Goal: Navigation & Orientation: Understand site structure

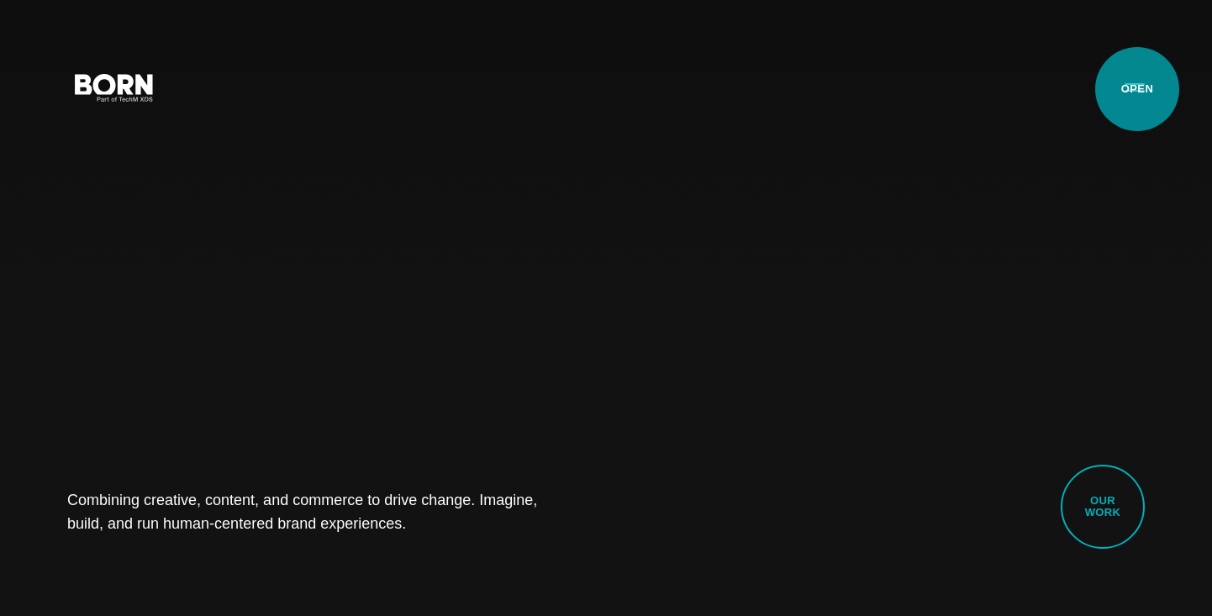
click at [1137, 89] on button "Primary Menu" at bounding box center [1134, 86] width 40 height 35
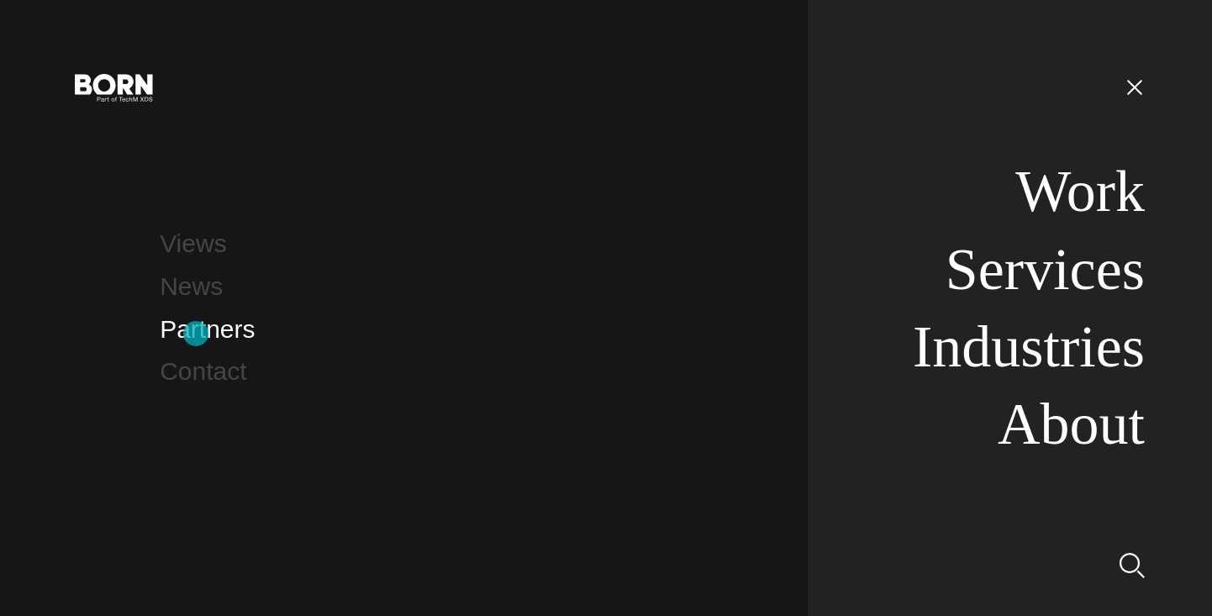
click at [196, 334] on link "Partners" at bounding box center [207, 329] width 95 height 28
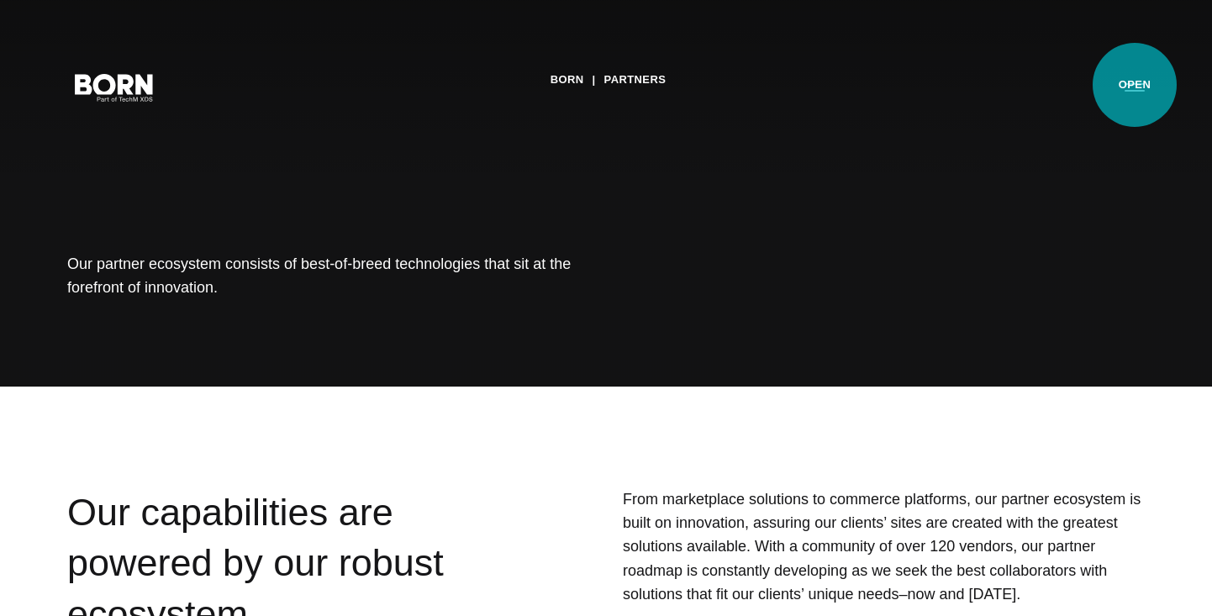
click at [1134, 85] on button "Primary Menu" at bounding box center [1134, 86] width 40 height 35
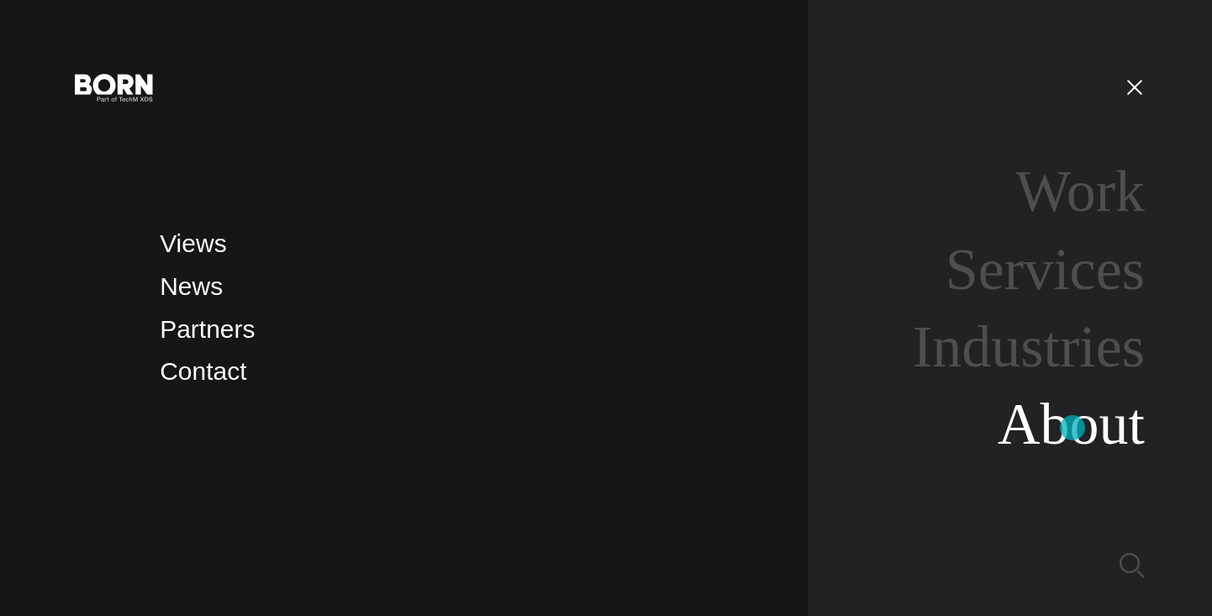
click at [1072, 428] on link "About" at bounding box center [1070, 424] width 147 height 65
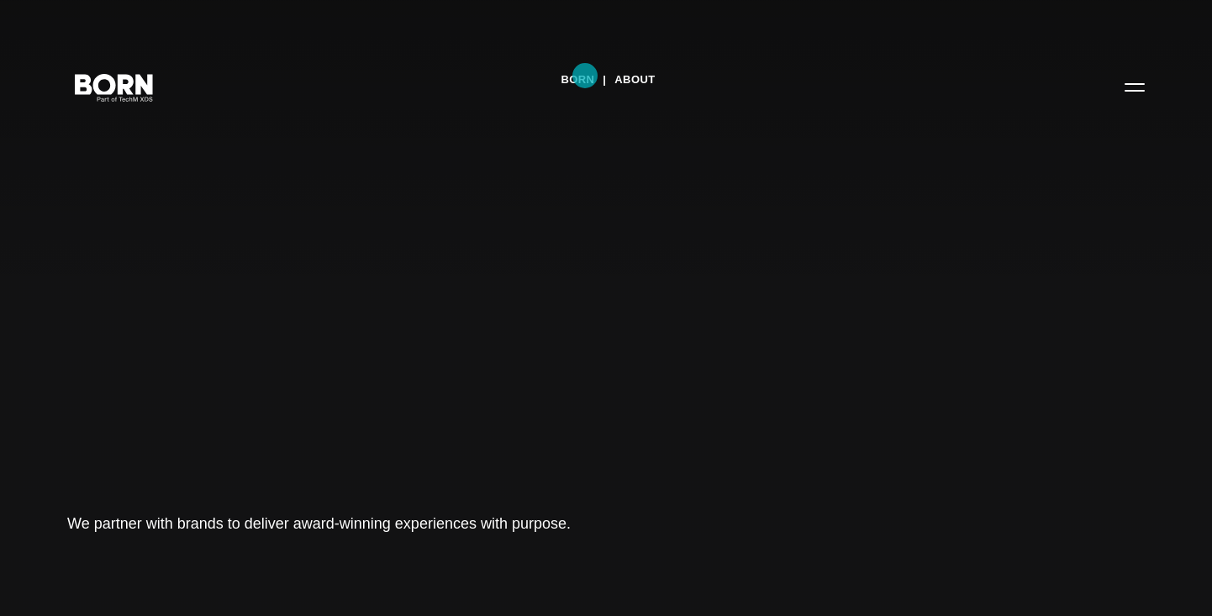
click at [585, 76] on link "BORN" at bounding box center [577, 79] width 34 height 25
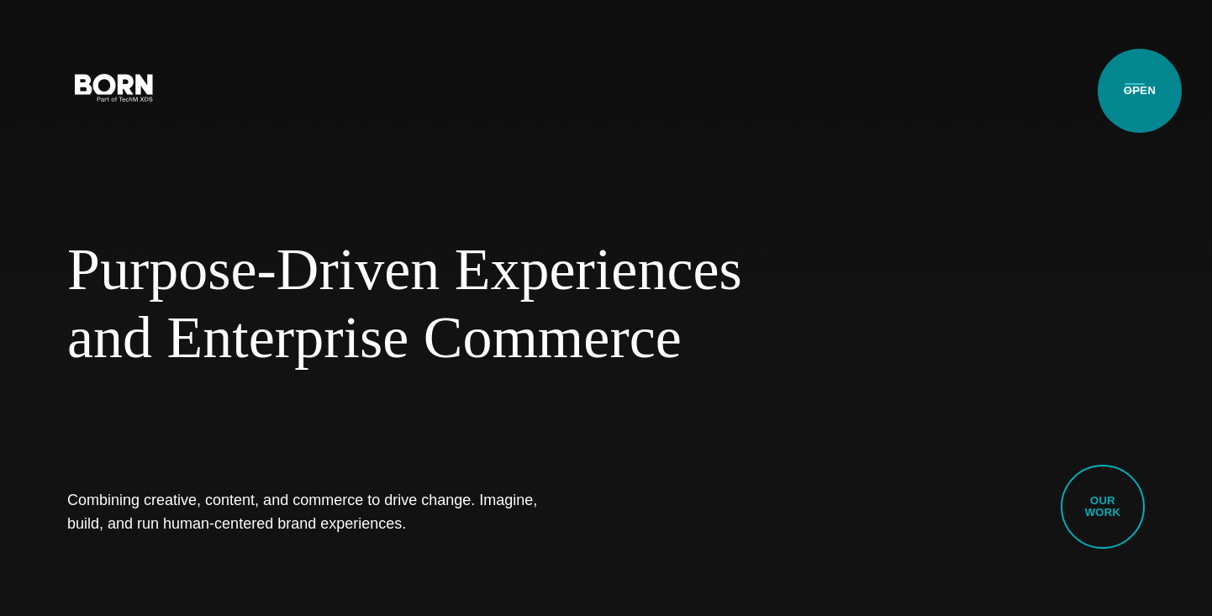
click at [1135, 88] on button "Primary Menu" at bounding box center [1134, 86] width 40 height 35
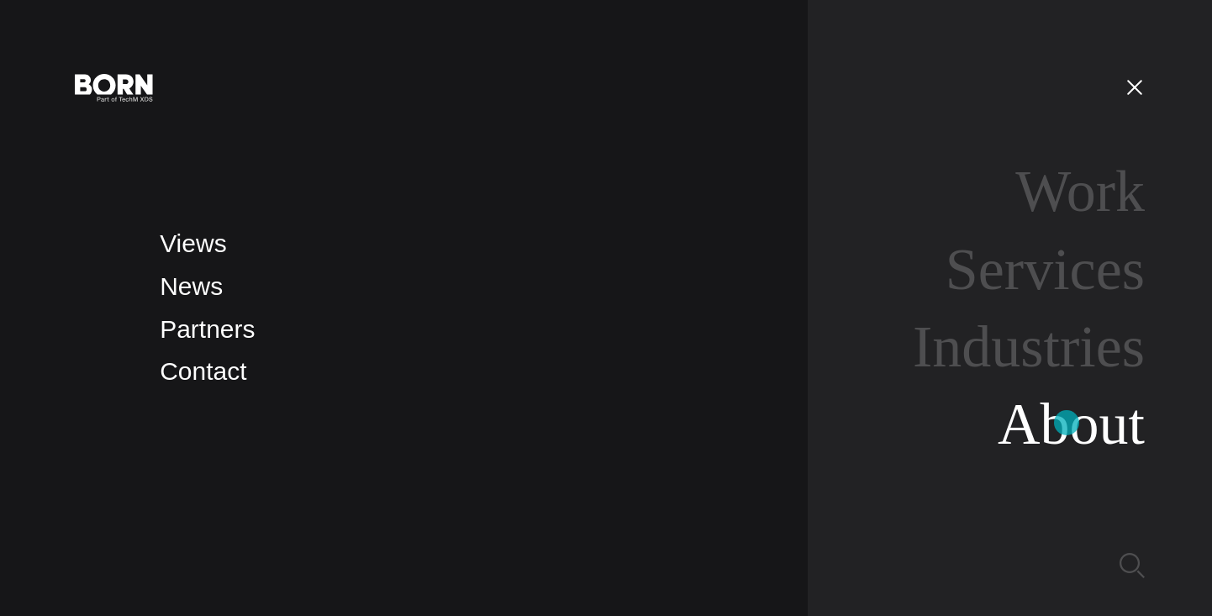
click at [1066, 423] on link "About" at bounding box center [1070, 424] width 147 height 65
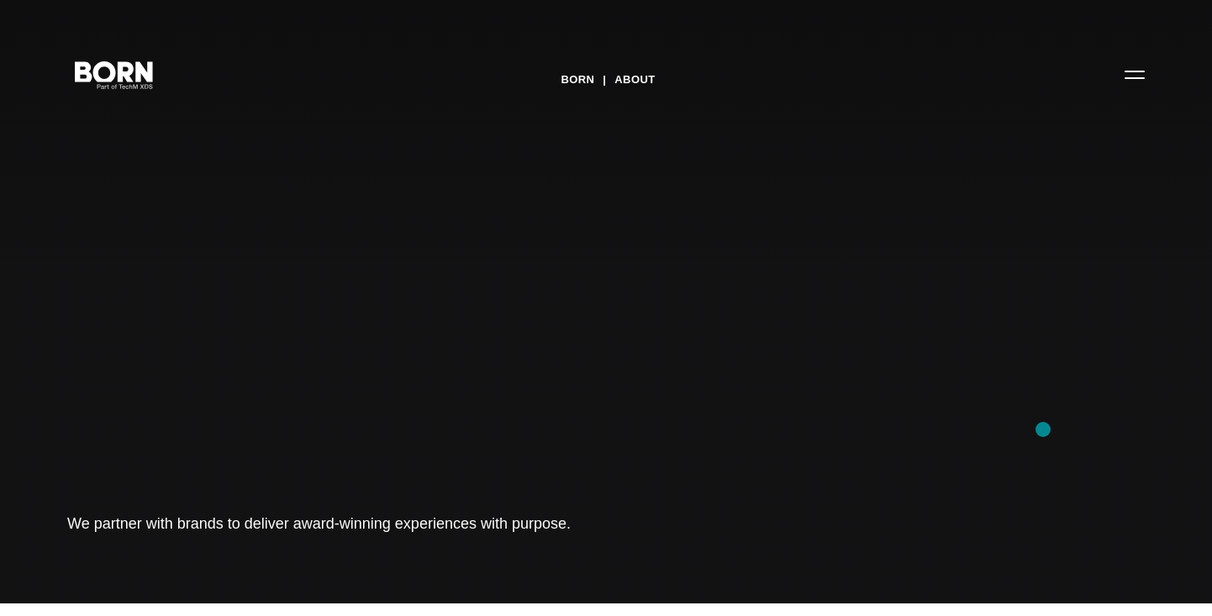
scroll to position [16, 0]
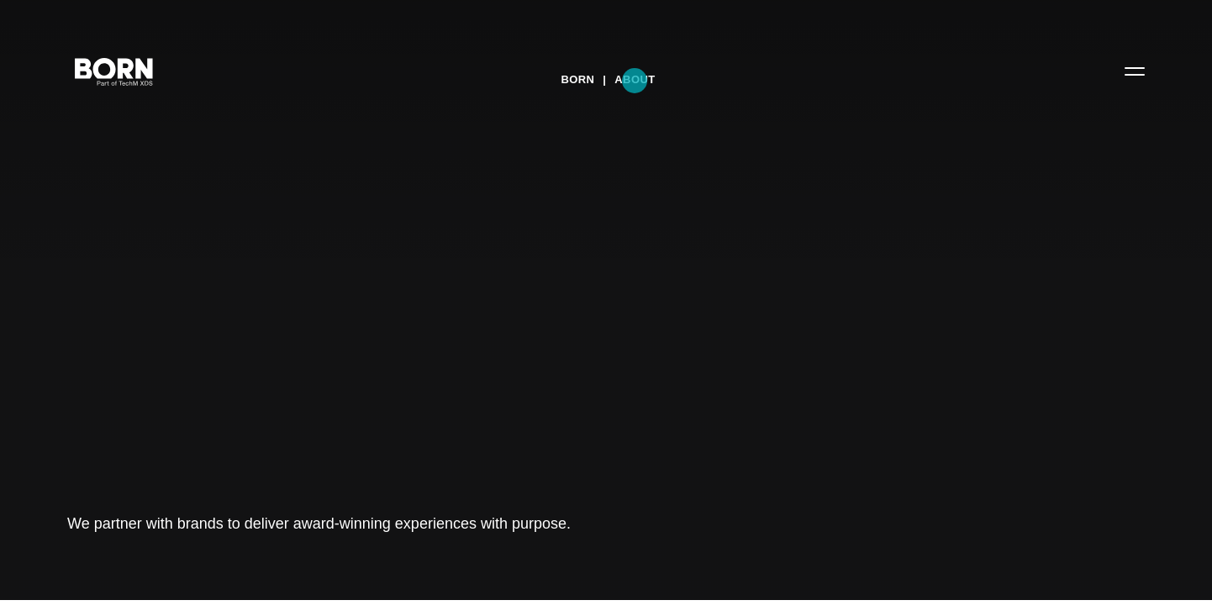
click at [634, 81] on link "About" at bounding box center [634, 79] width 40 height 25
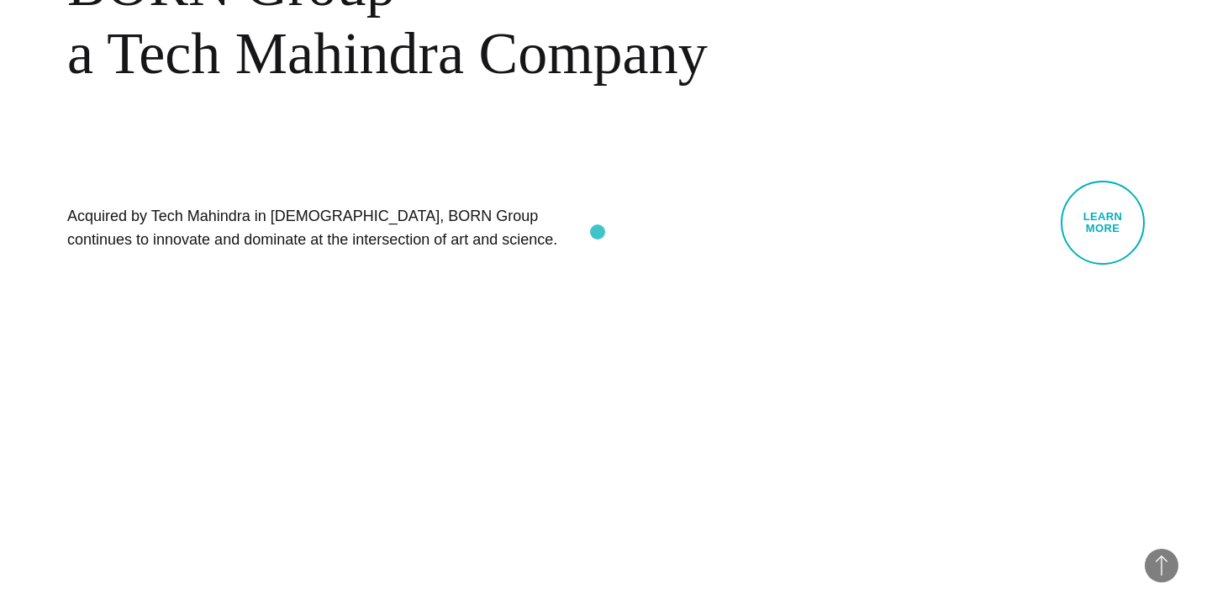
scroll to position [899, 0]
click at [1113, 222] on link "Learn More" at bounding box center [1102, 224] width 84 height 84
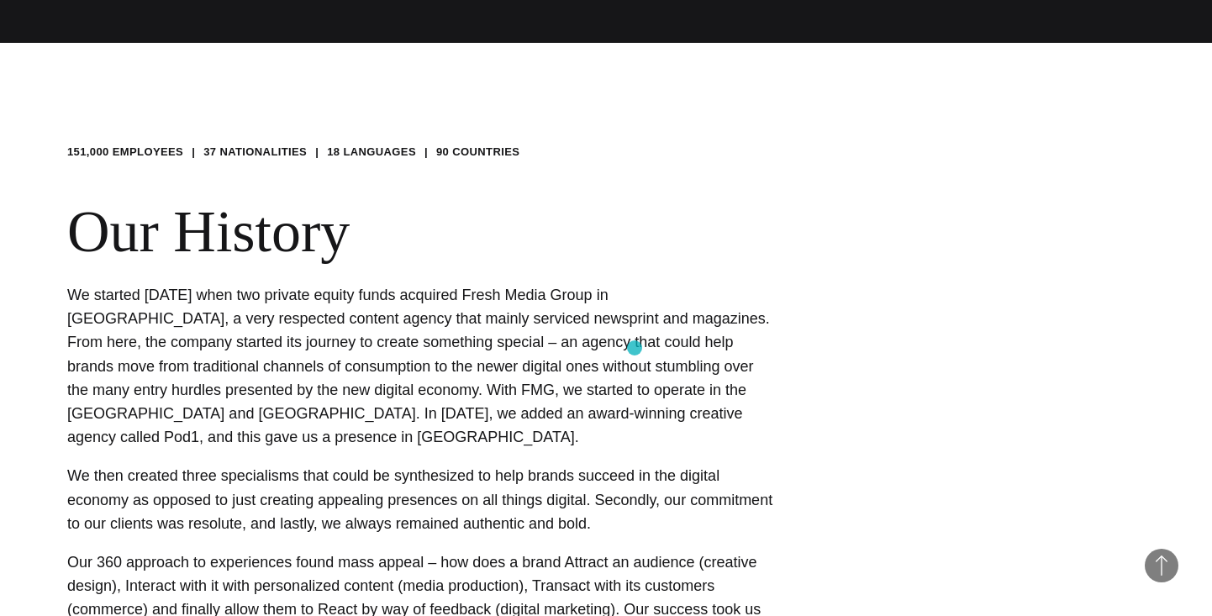
scroll to position [576, 0]
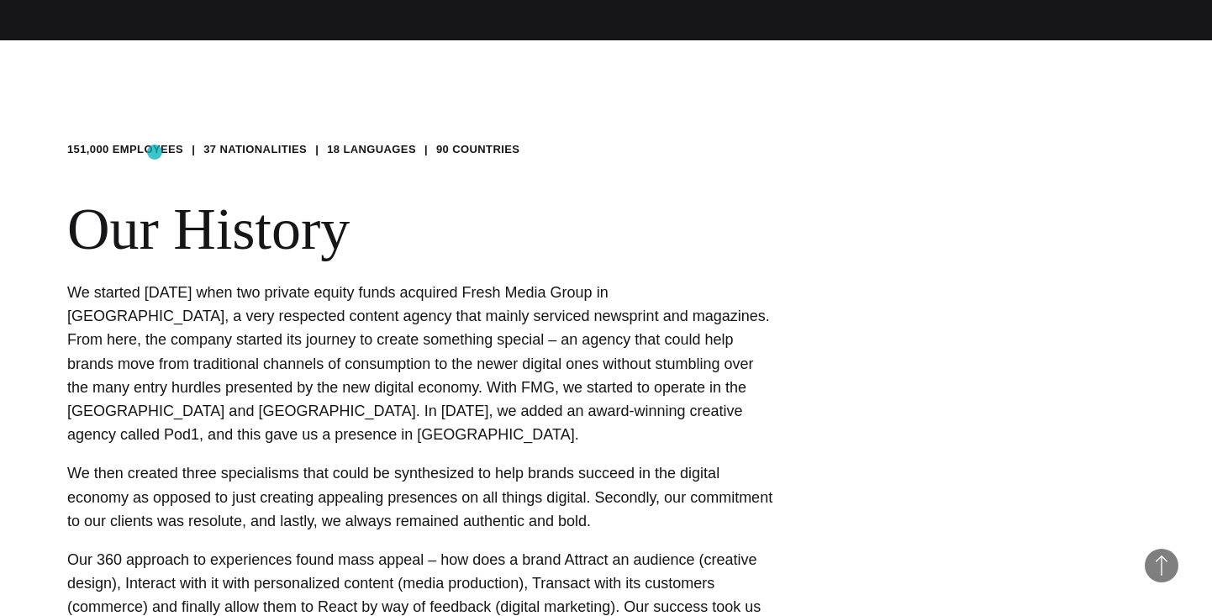
click at [155, 152] on li "151,000 EMPLOYEES" at bounding box center [125, 149] width 116 height 17
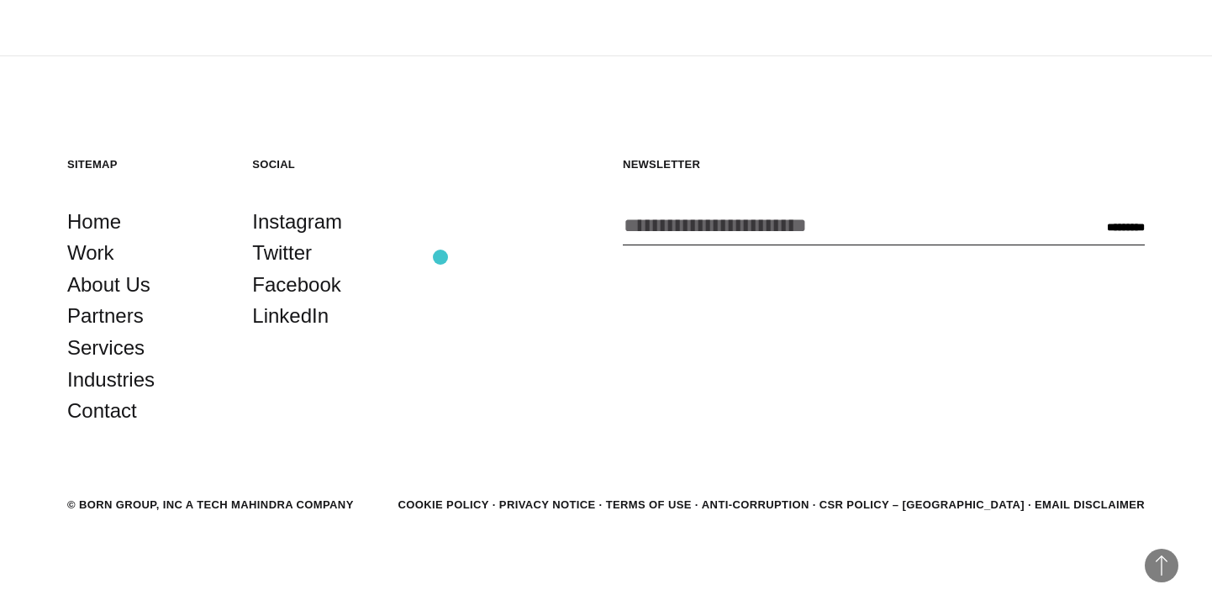
scroll to position [3106, 0]
click at [96, 284] on link "About Us" at bounding box center [108, 285] width 83 height 32
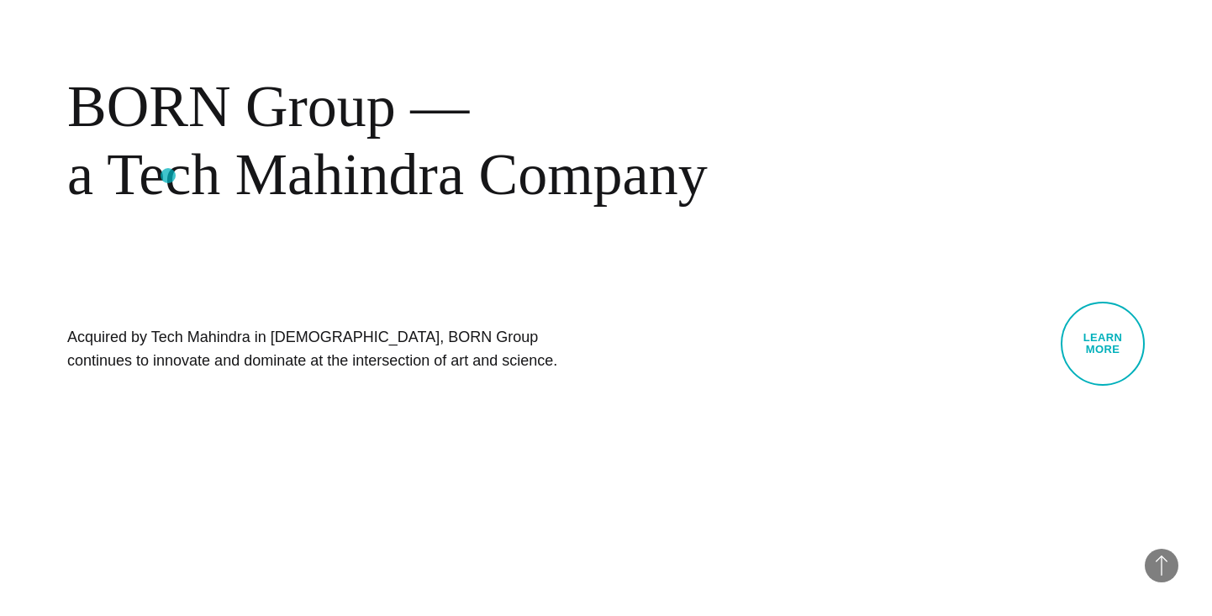
scroll to position [776, 0]
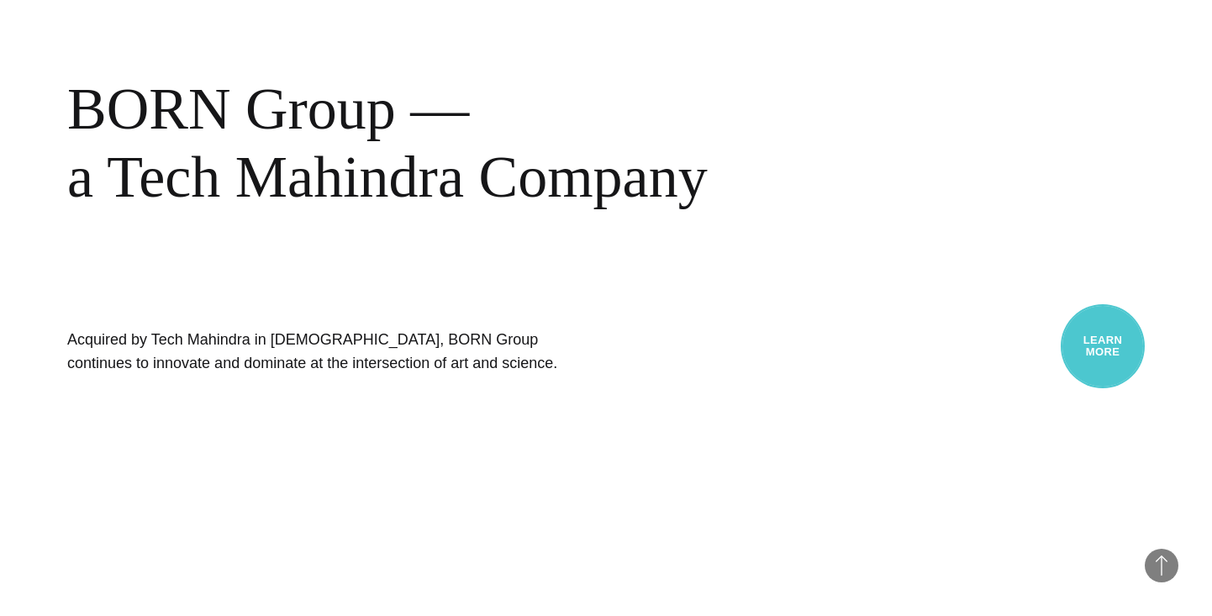
click at [1105, 349] on link "Learn More" at bounding box center [1102, 346] width 84 height 84
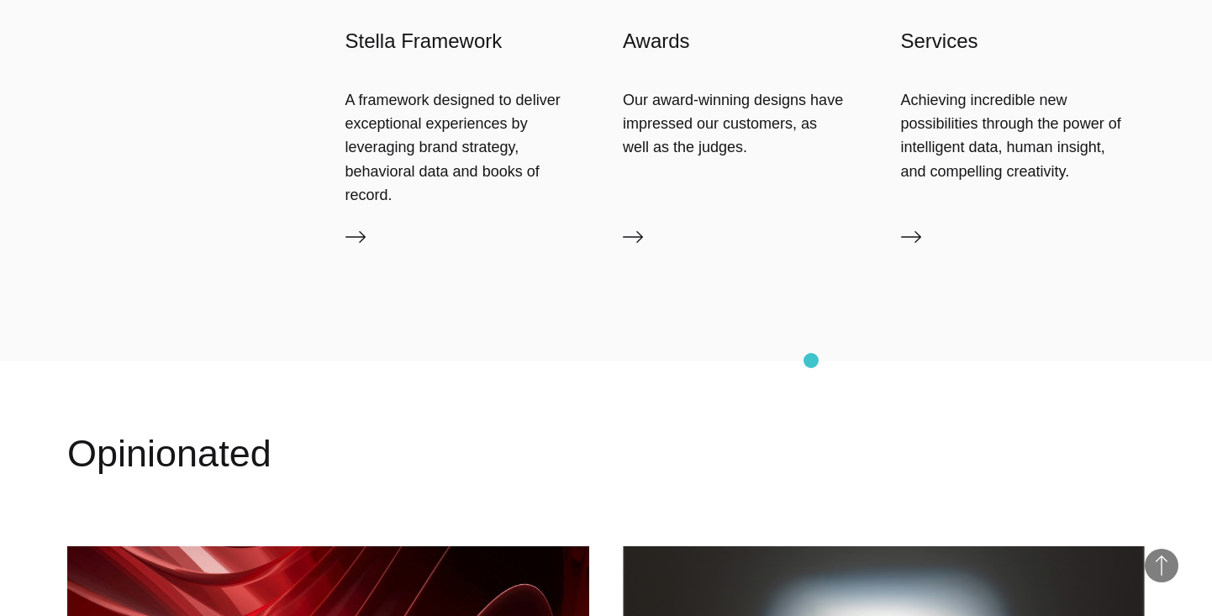
scroll to position [1728, 0]
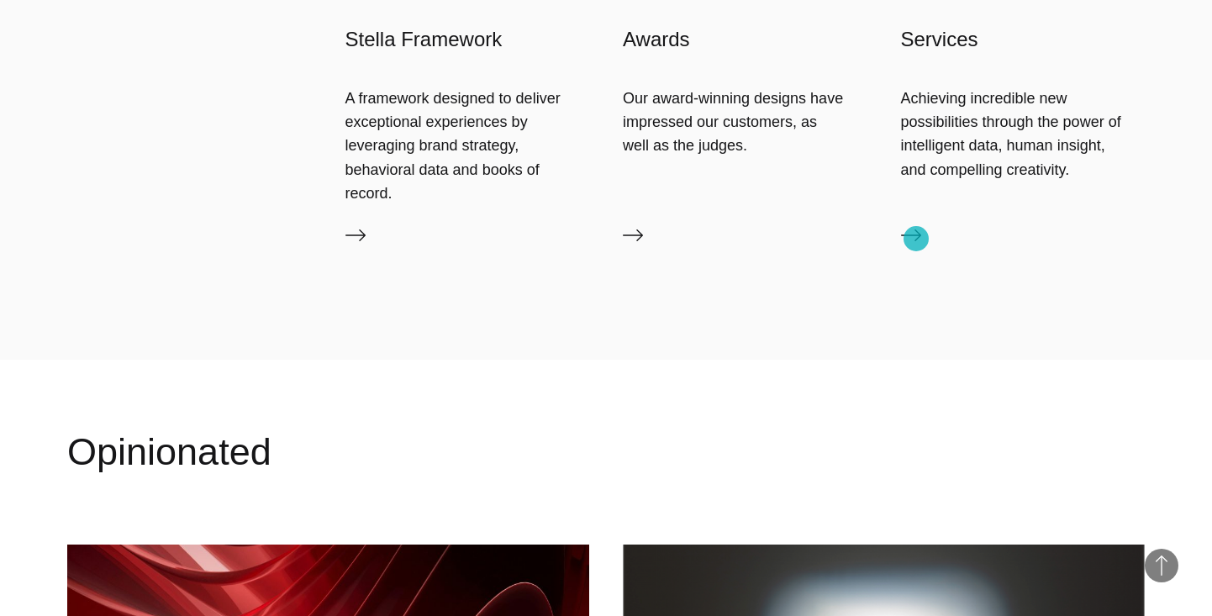
click at [916, 239] on icon at bounding box center [911, 235] width 20 height 12
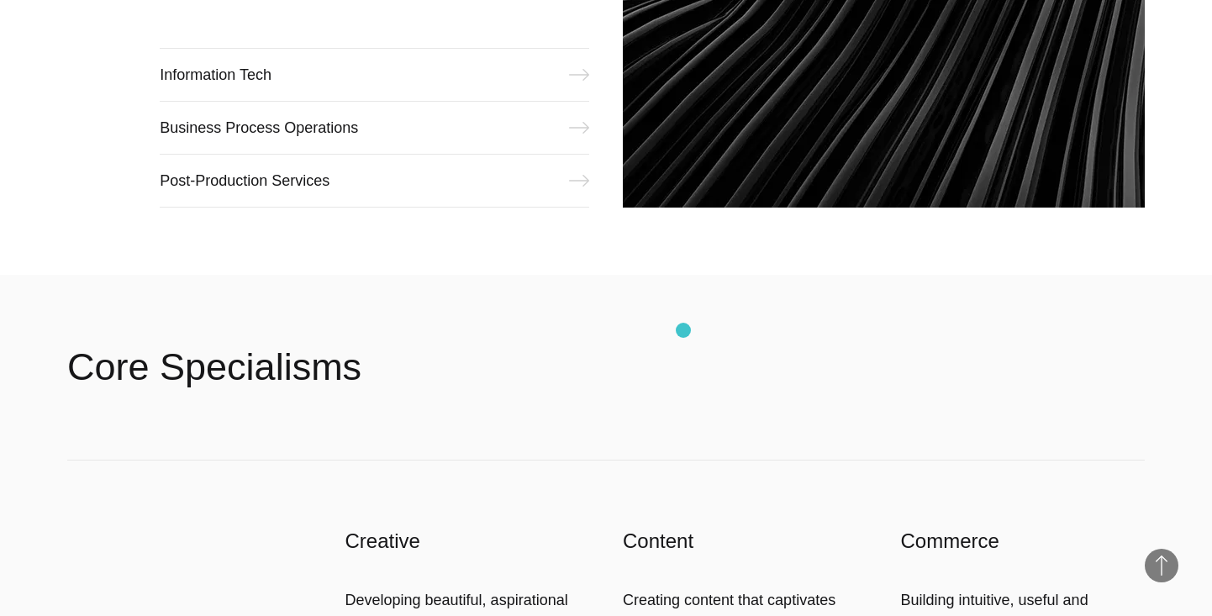
scroll to position [2389, 0]
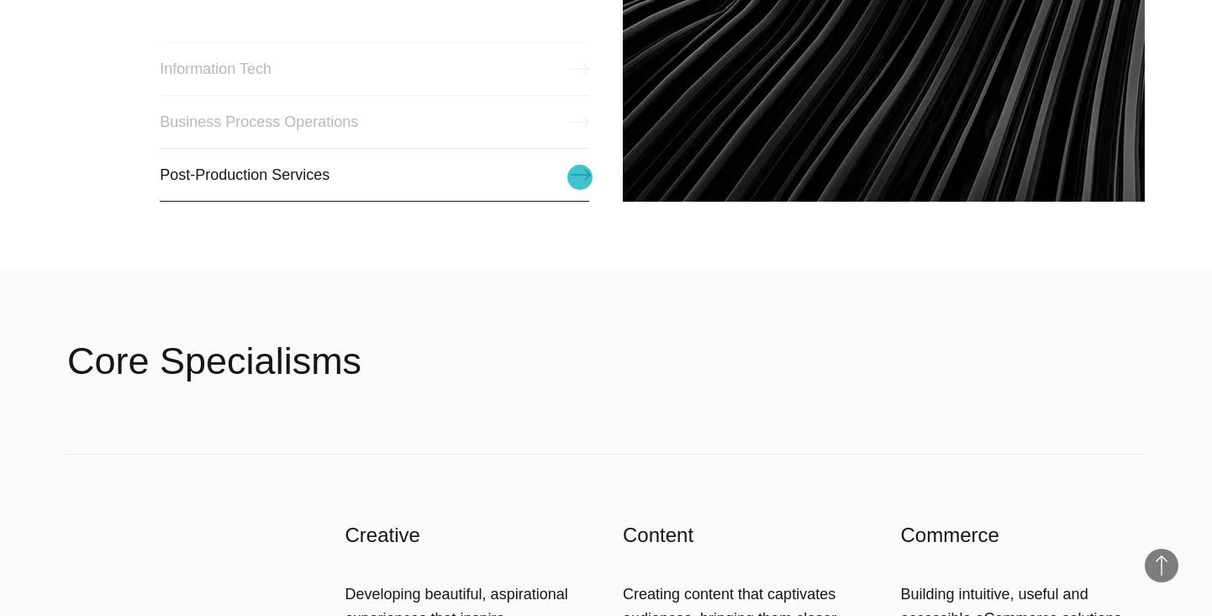
click at [580, 177] on icon at bounding box center [581, 175] width 20 height 20
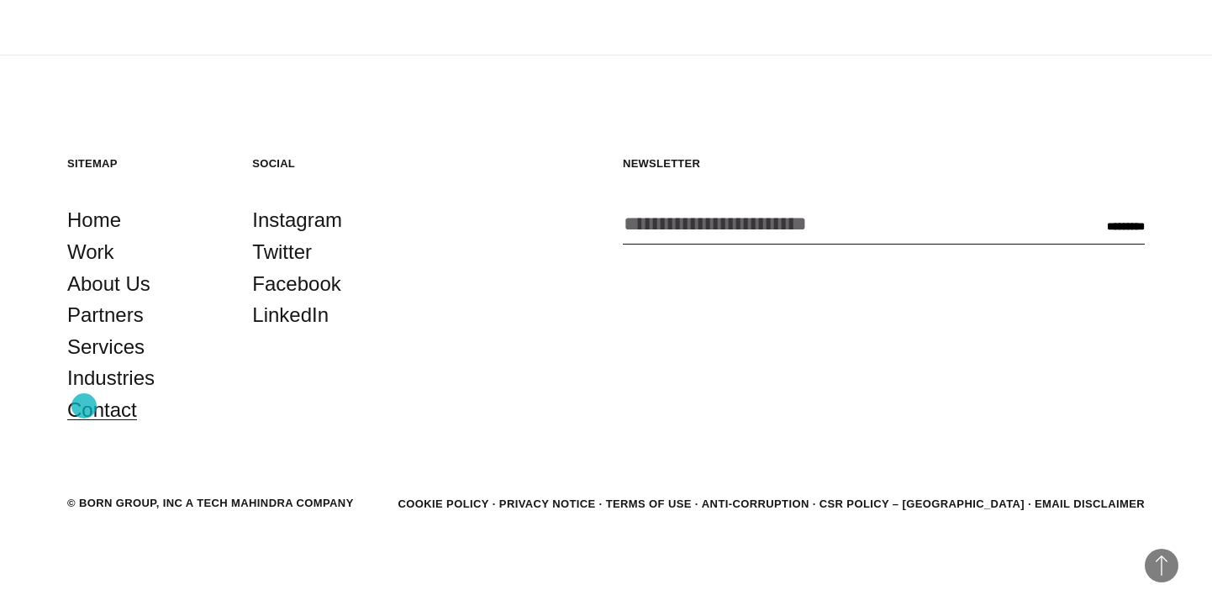
scroll to position [7080, 0]
click at [87, 418] on link "Contact" at bounding box center [102, 410] width 70 height 32
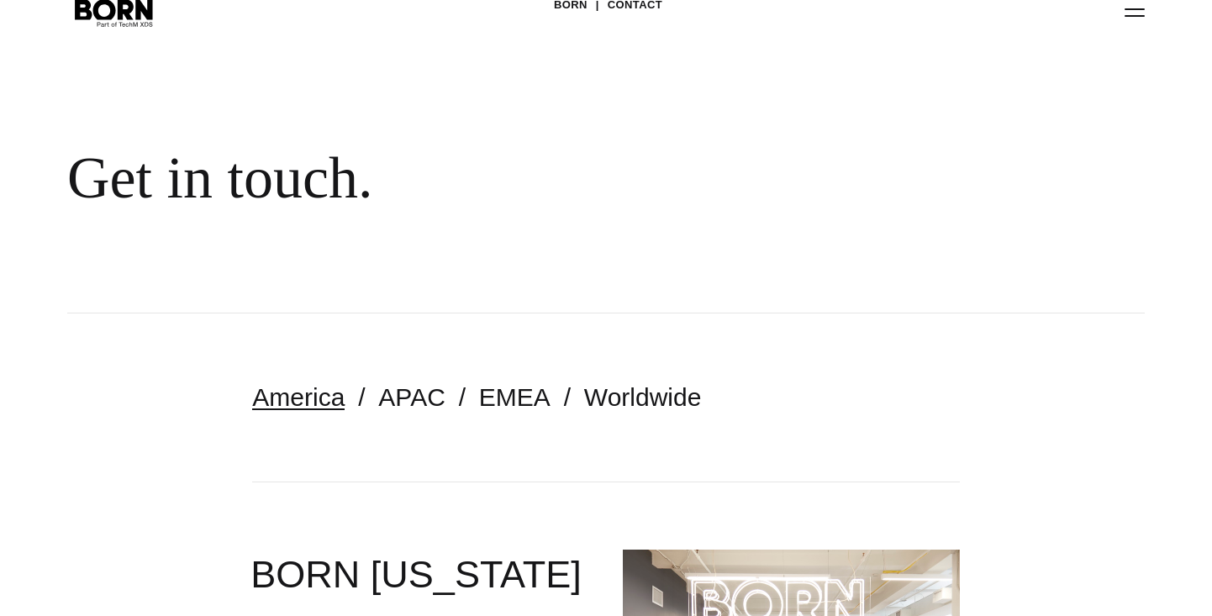
scroll to position [125, 0]
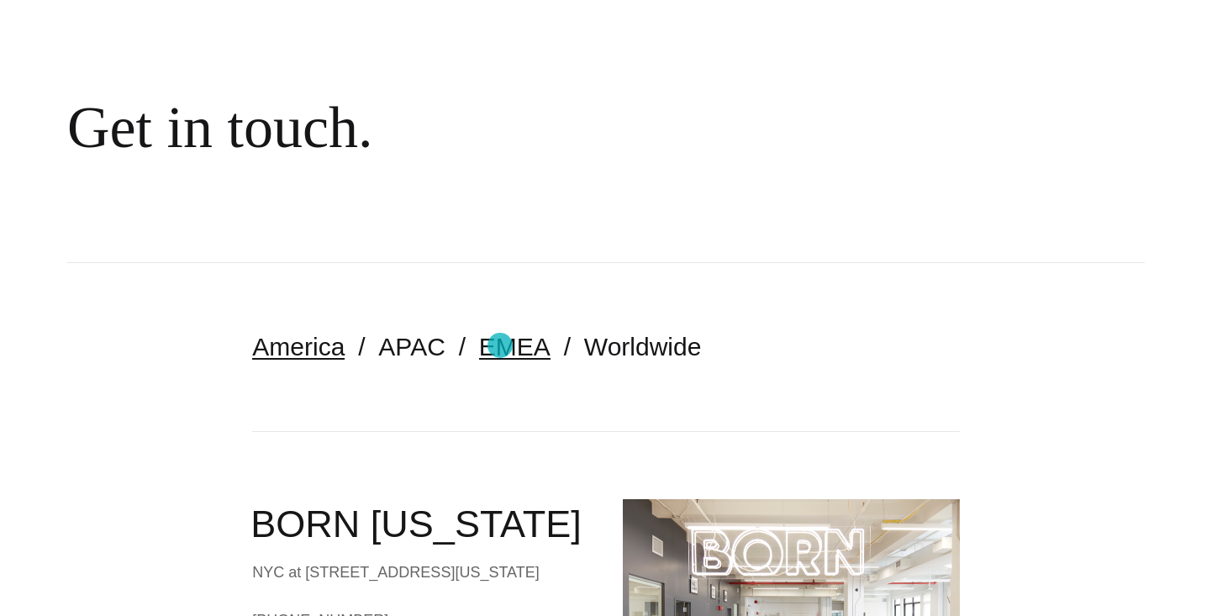
click at [500, 345] on link "EMEA" at bounding box center [514, 347] width 71 height 28
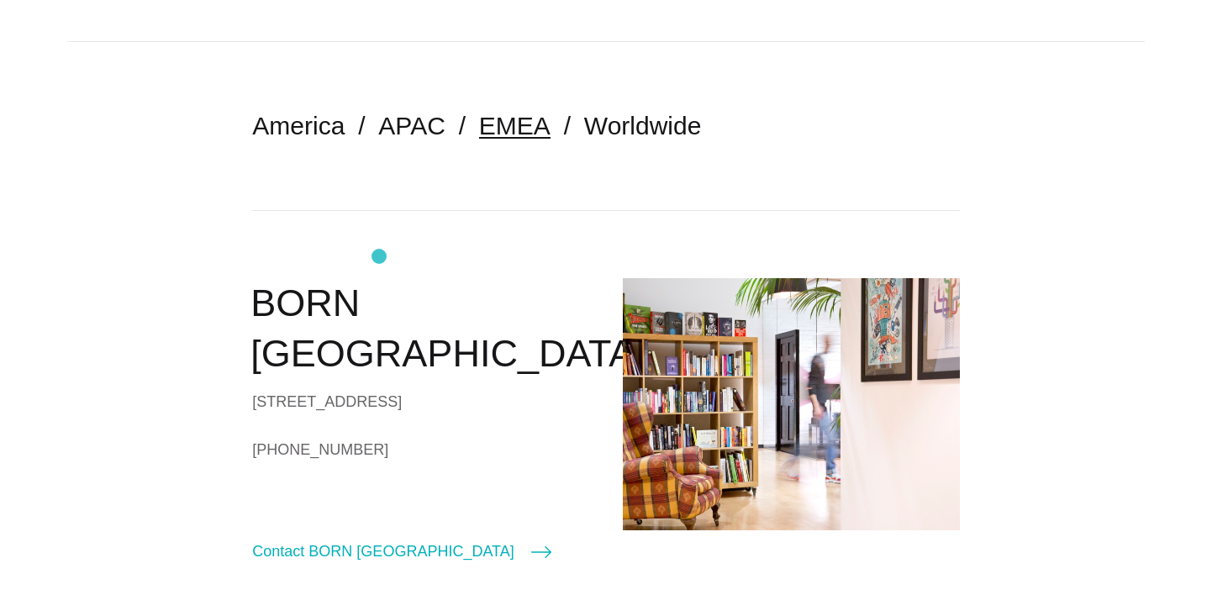
scroll to position [337, 0]
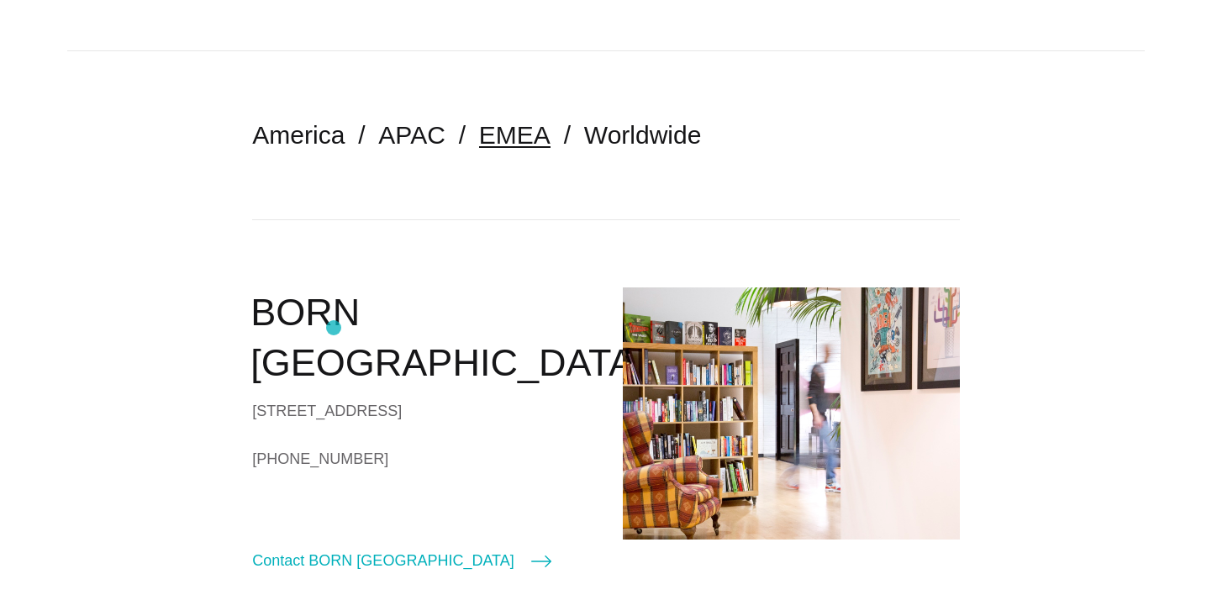
click at [334, 328] on h2 "BORN [GEOGRAPHIC_DATA]" at bounding box center [419, 338] width 339 height 102
click at [334, 324] on h2 "BORN [GEOGRAPHIC_DATA]" at bounding box center [419, 338] width 339 height 102
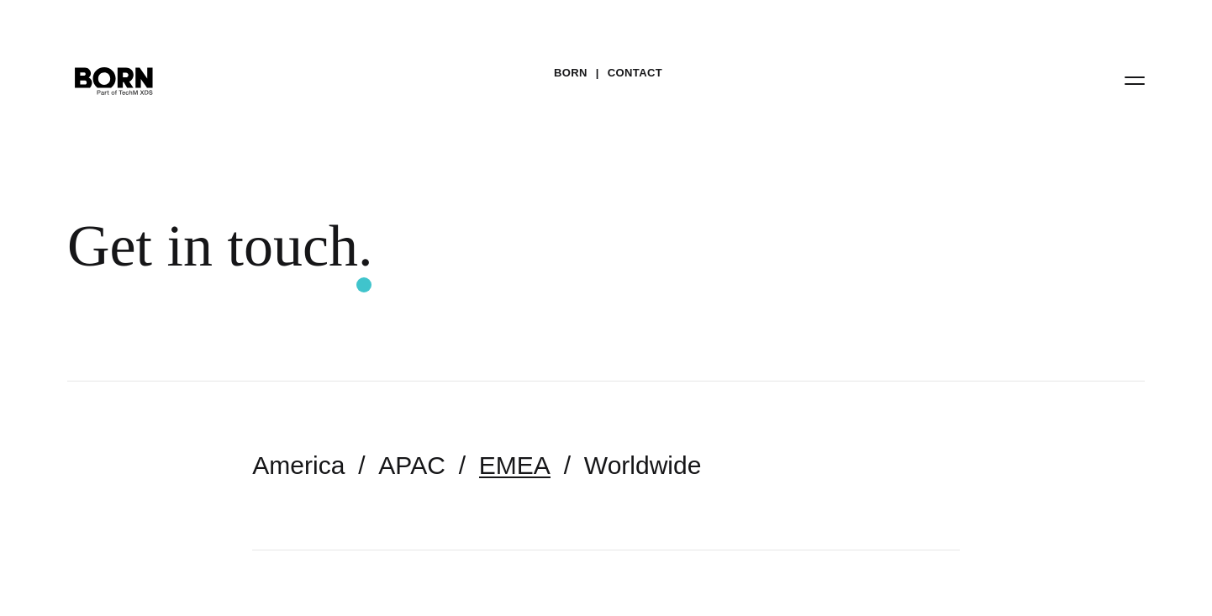
scroll to position [0, 0]
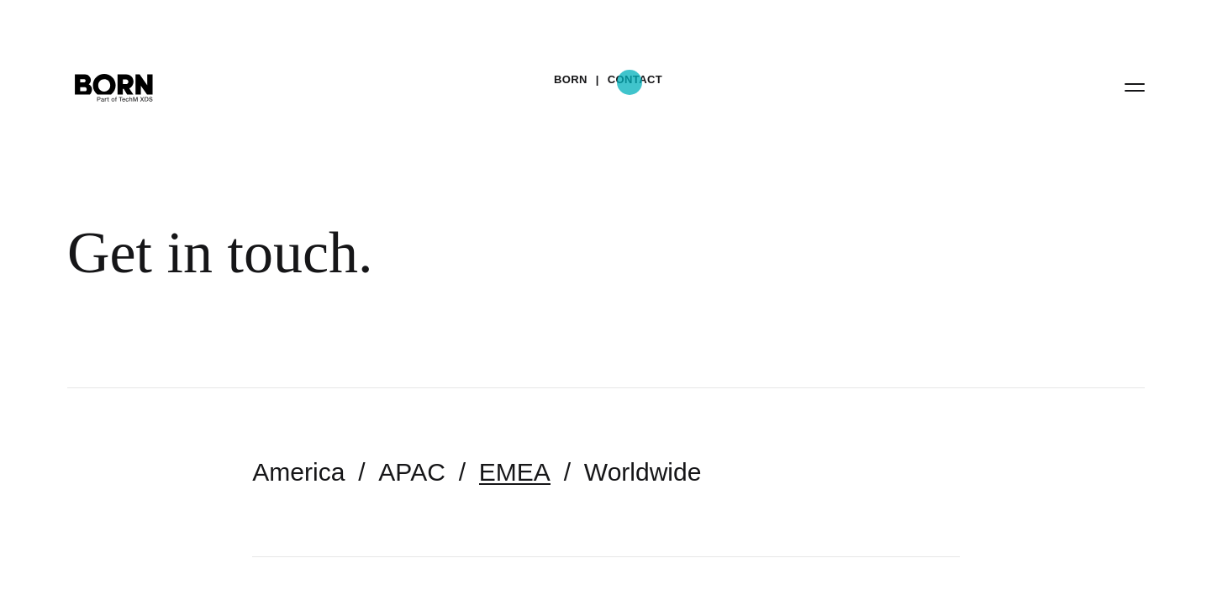
click at [629, 82] on link "Contact" at bounding box center [635, 79] width 55 height 25
click at [577, 77] on link "BORN" at bounding box center [571, 79] width 34 height 25
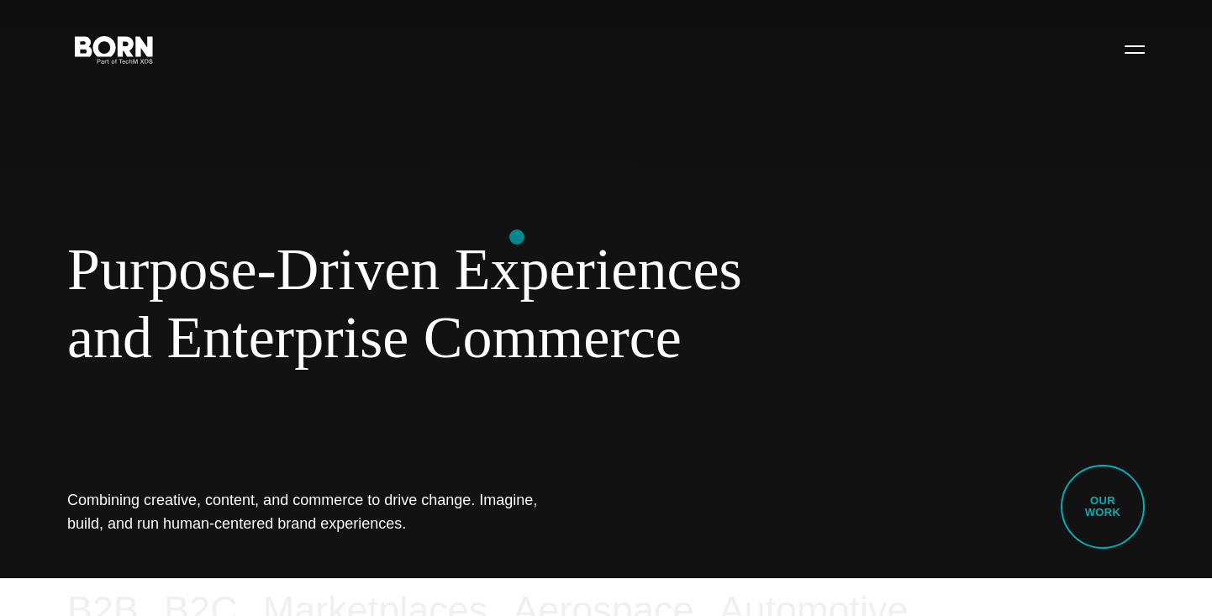
scroll to position [43, 0]
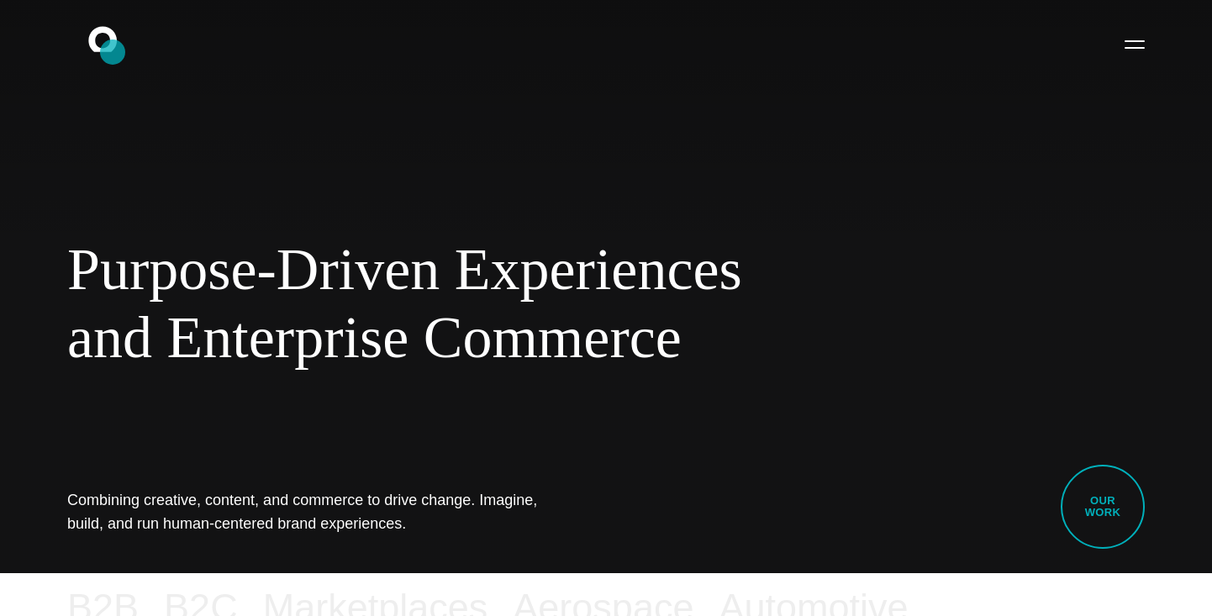
click at [113, 51] on icon ".st0{display:none;} .st1{display:inline;} .st2{font-family:'HelveticaNeue-Mediu…" at bounding box center [115, 44] width 108 height 44
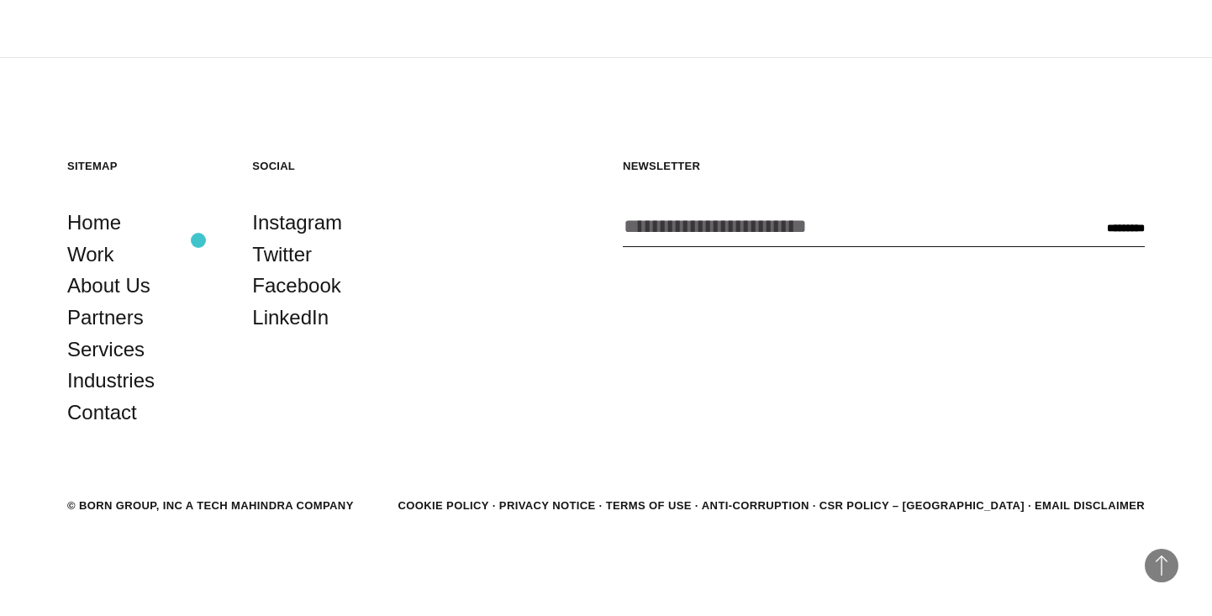
scroll to position [4564, 0]
click at [83, 322] on link "Partners" at bounding box center [105, 317] width 76 height 32
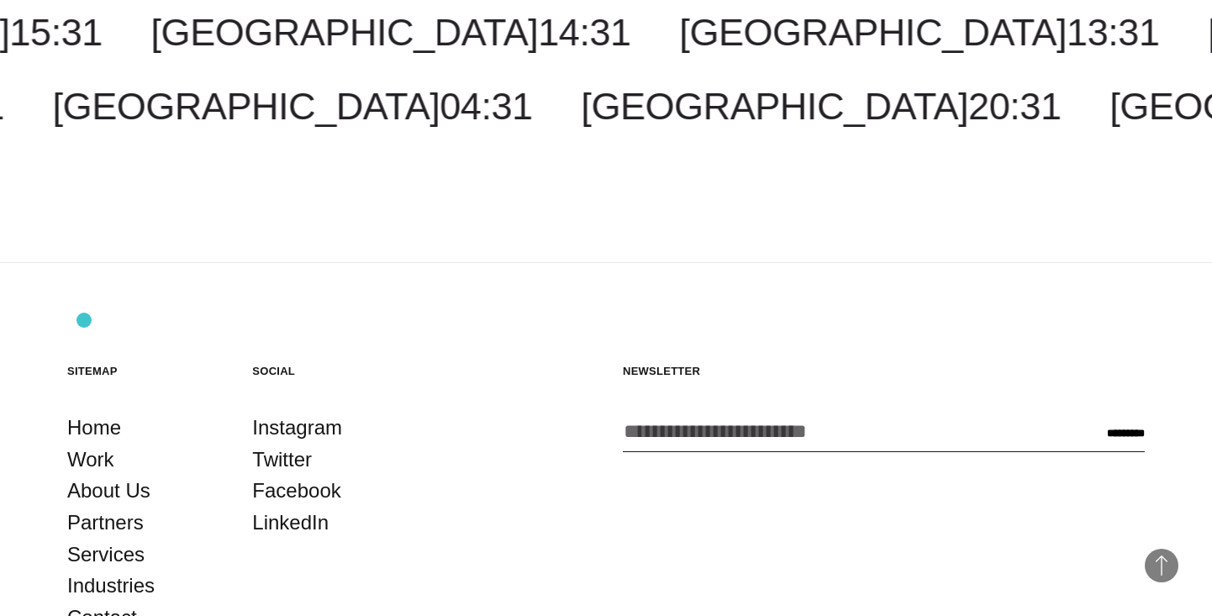
scroll to position [3483, 0]
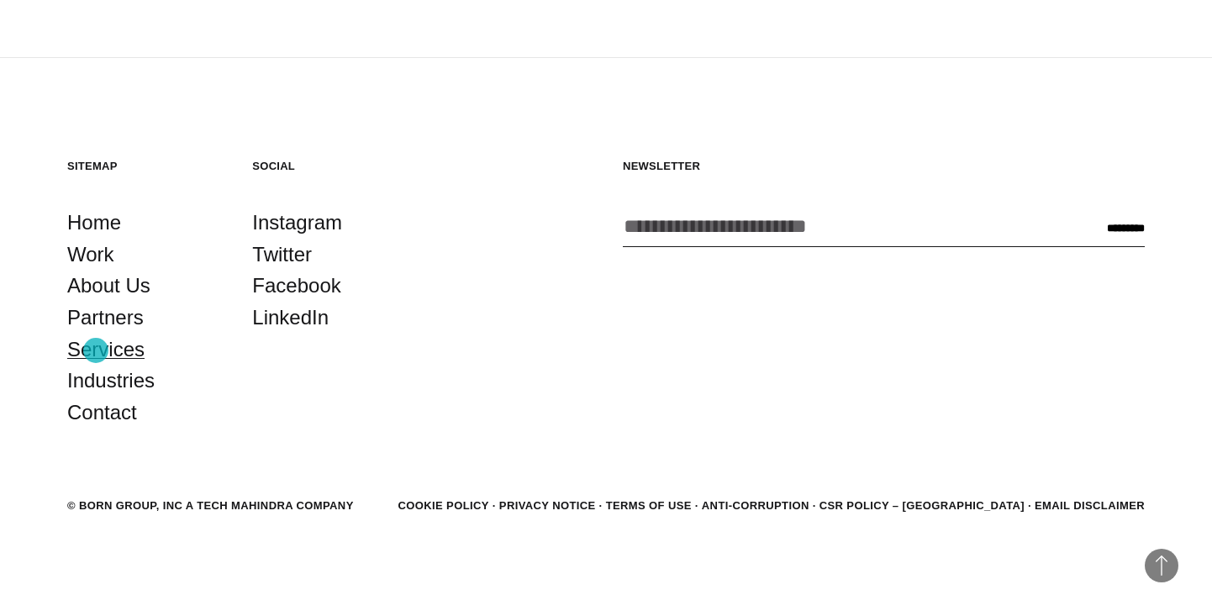
click at [96, 350] on link "Services" at bounding box center [105, 350] width 77 height 32
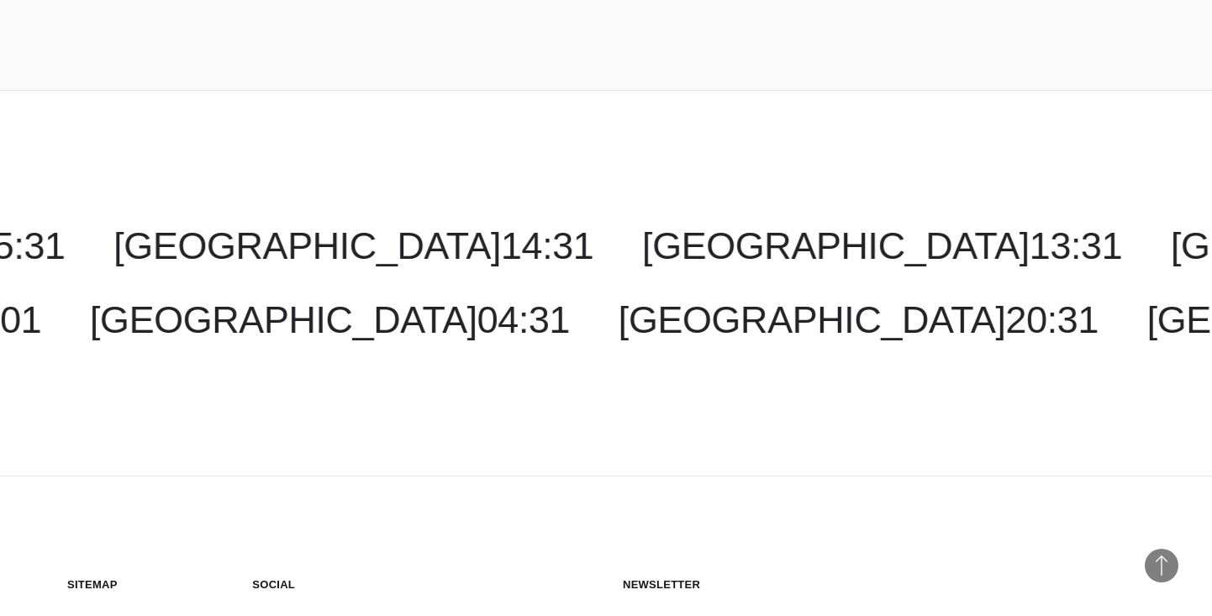
scroll to position [3527, 0]
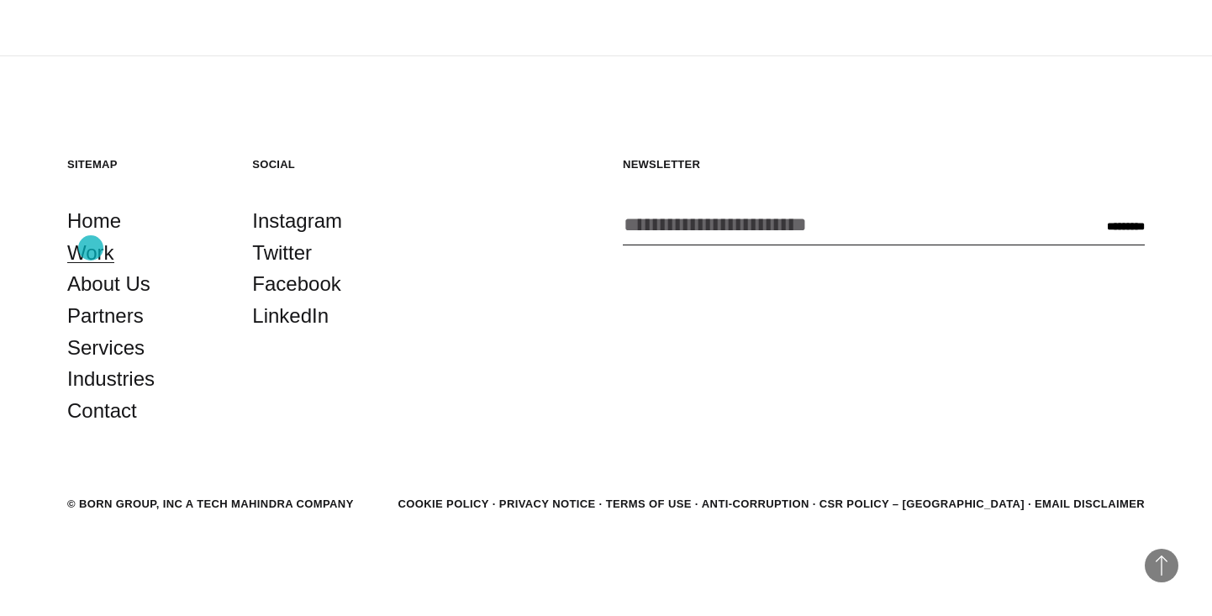
click at [91, 248] on link "Work" at bounding box center [90, 253] width 47 height 32
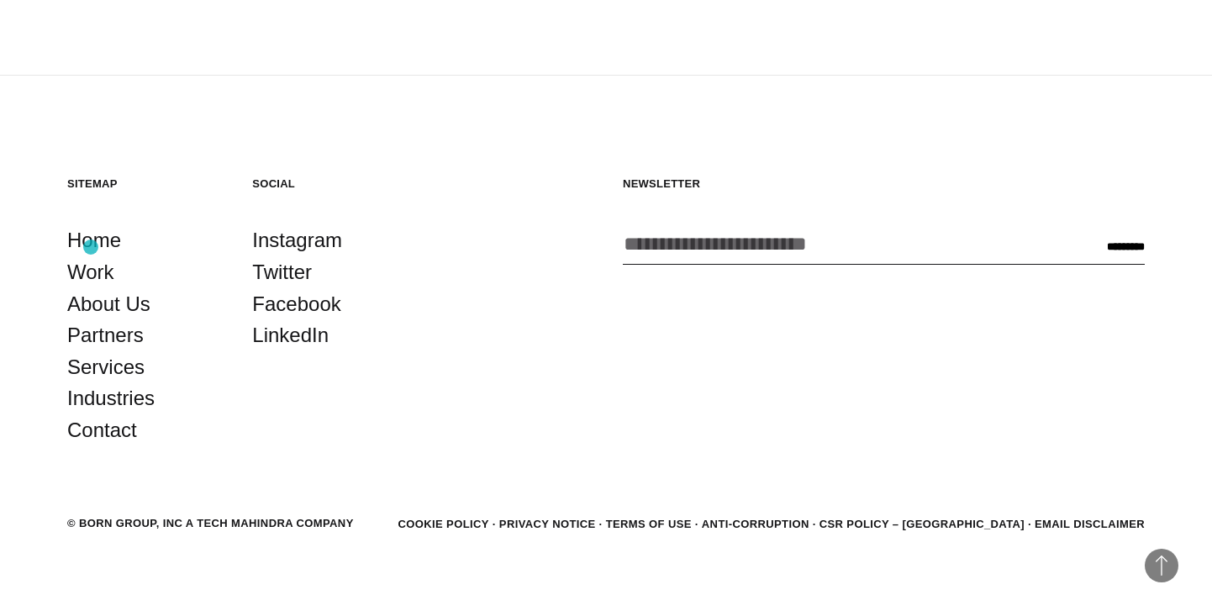
scroll to position [5154, 0]
